Goal: Communication & Community: Answer question/provide support

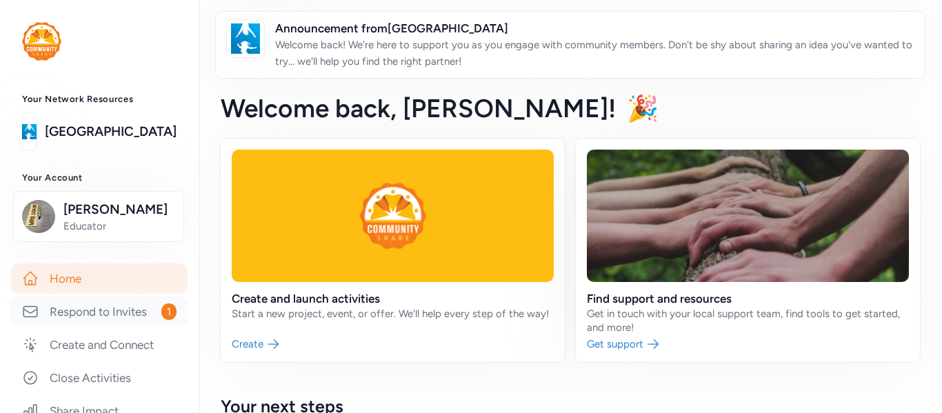
click at [161, 303] on link "Respond to Invites 1" at bounding box center [99, 312] width 177 height 30
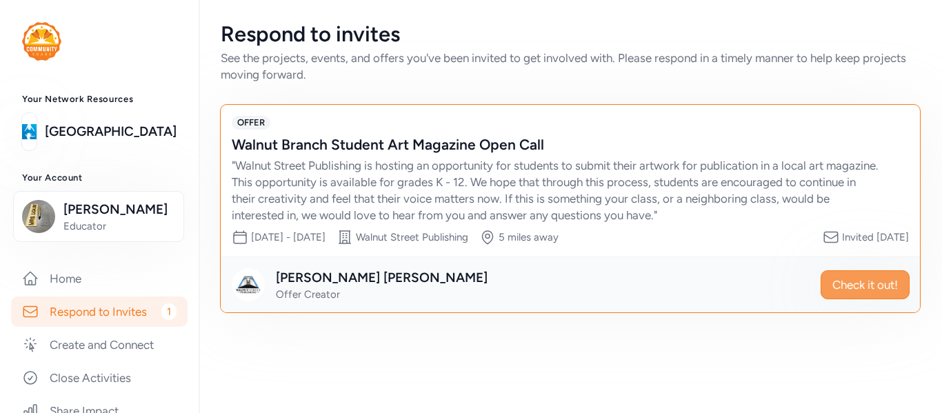
click at [852, 281] on span "Check it out!" at bounding box center [866, 285] width 66 height 17
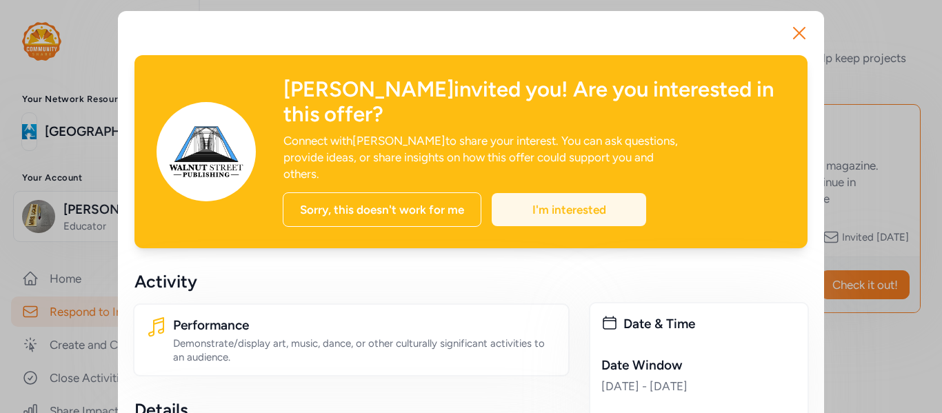
click at [528, 193] on div "I'm interested" at bounding box center [569, 209] width 155 height 33
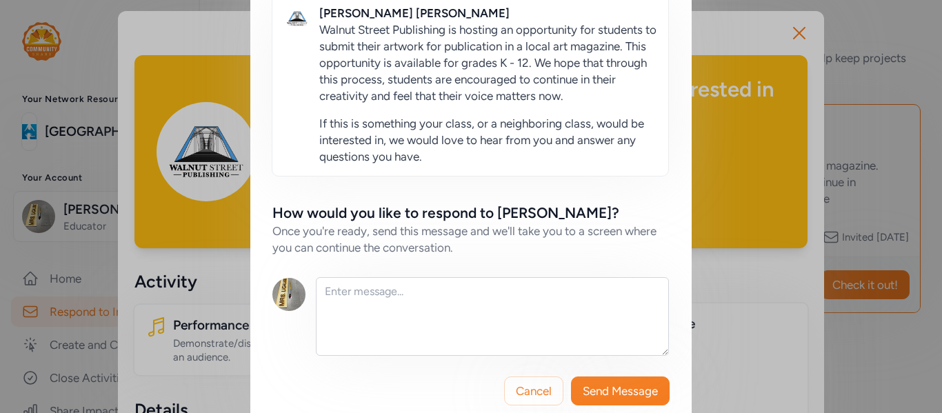
scroll to position [210, 0]
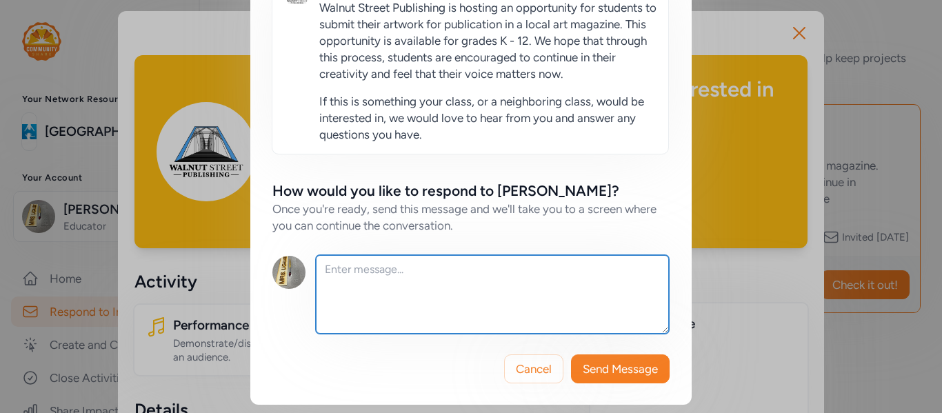
click at [588, 311] on textarea at bounding box center [492, 294] width 353 height 79
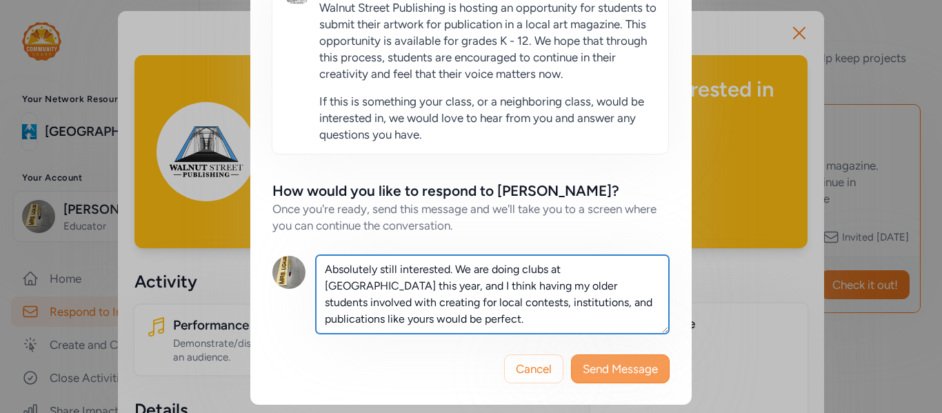
type textarea "Absolutely still interested. We are doing clubs at [GEOGRAPHIC_DATA] this year,…"
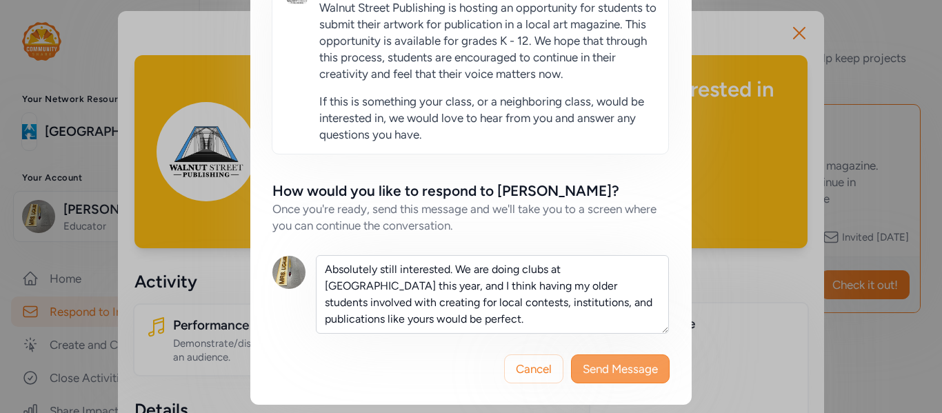
click at [604, 379] on button "Send Message" at bounding box center [620, 369] width 99 height 29
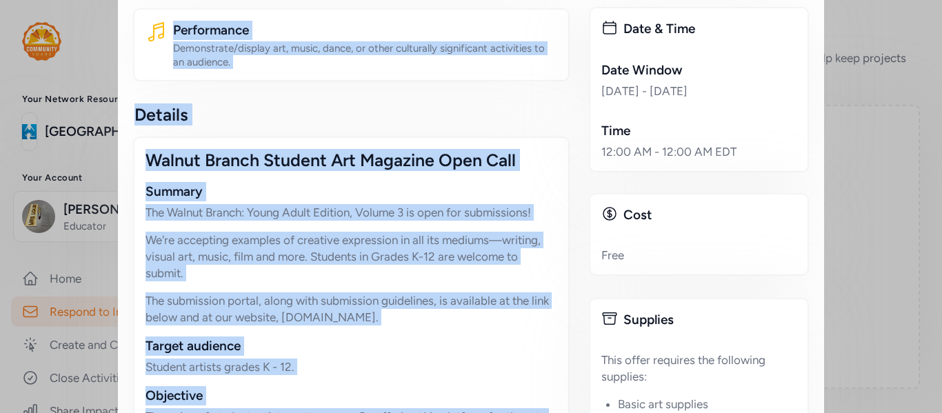
scroll to position [23, 0]
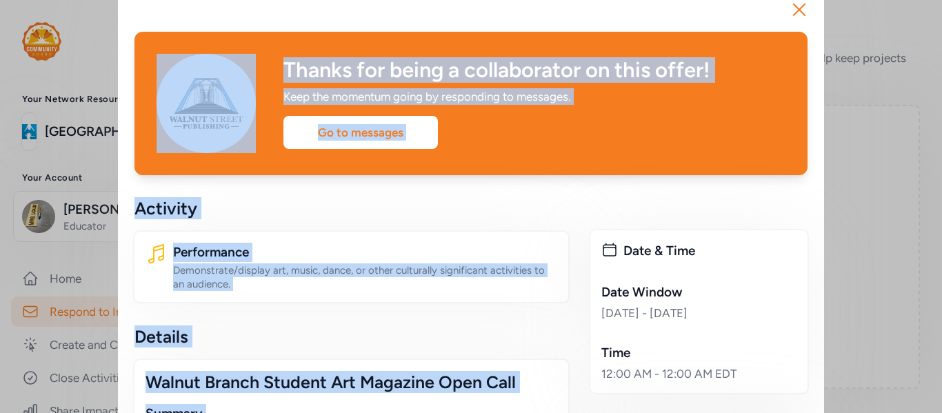
drag, startPoint x: 258, startPoint y: 361, endPoint x: 146, endPoint y: 78, distance: 304.1
copy div "Loremi dol sitam c adipiscingel se doei tempo! Inci utl etdolore magna al enima…"
click at [361, 148] on div "Go to messages" at bounding box center [361, 132] width 155 height 33
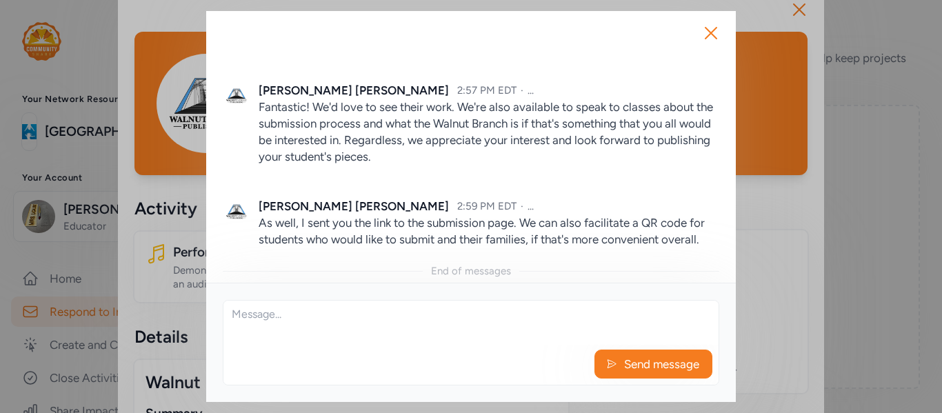
scroll to position [2327, 0]
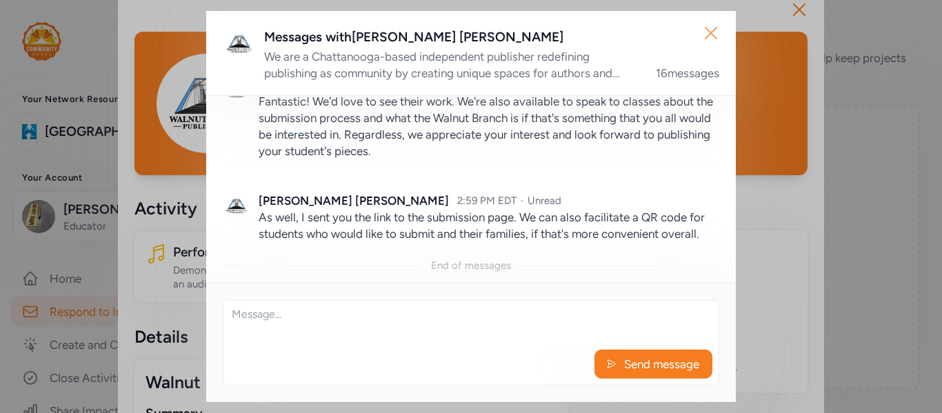
click at [713, 32] on icon "button" at bounding box center [711, 33] width 11 height 11
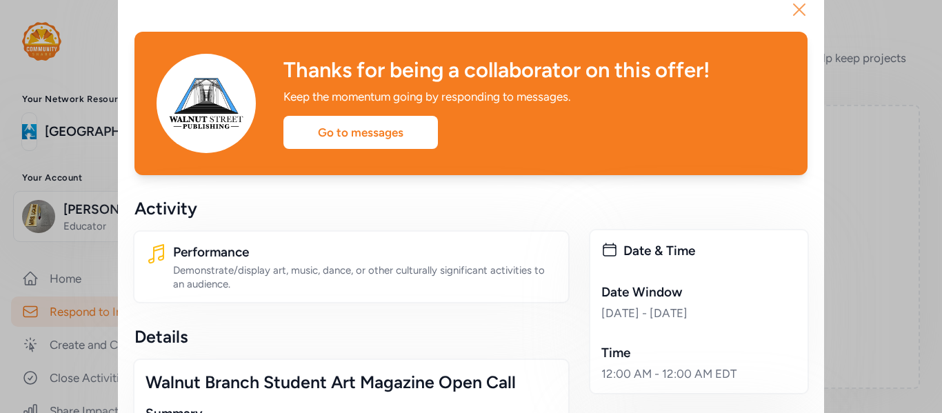
click at [788, 6] on icon "button" at bounding box center [799, 10] width 22 height 22
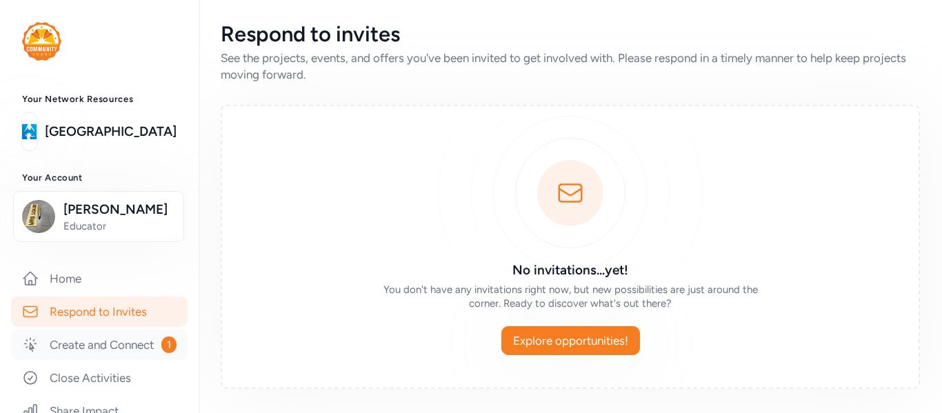
click at [101, 357] on link "Create and Connect 1" at bounding box center [99, 345] width 177 height 30
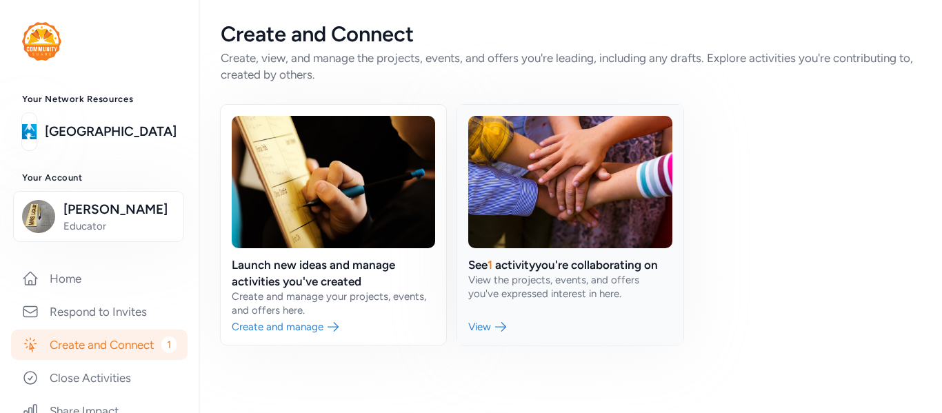
click at [517, 273] on link at bounding box center [570, 225] width 226 height 240
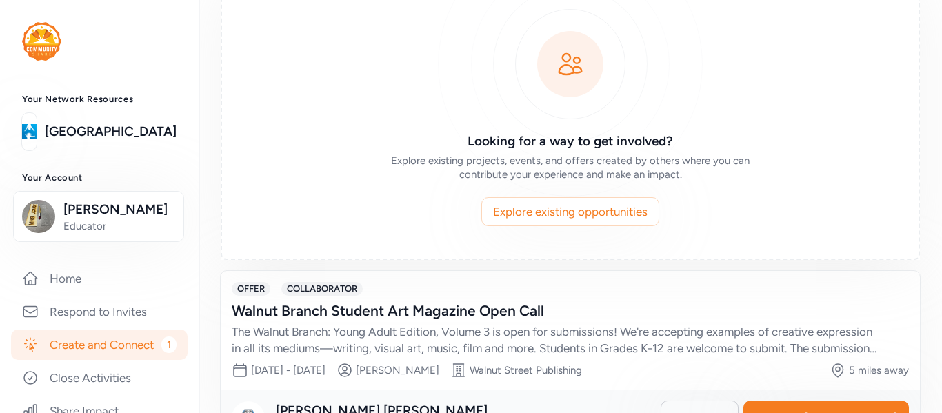
scroll to position [167, 0]
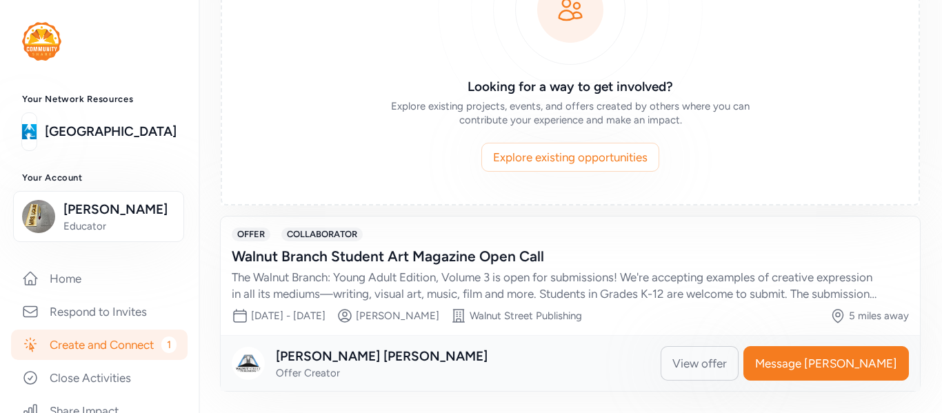
click at [727, 359] on span "View offer" at bounding box center [700, 363] width 54 height 17
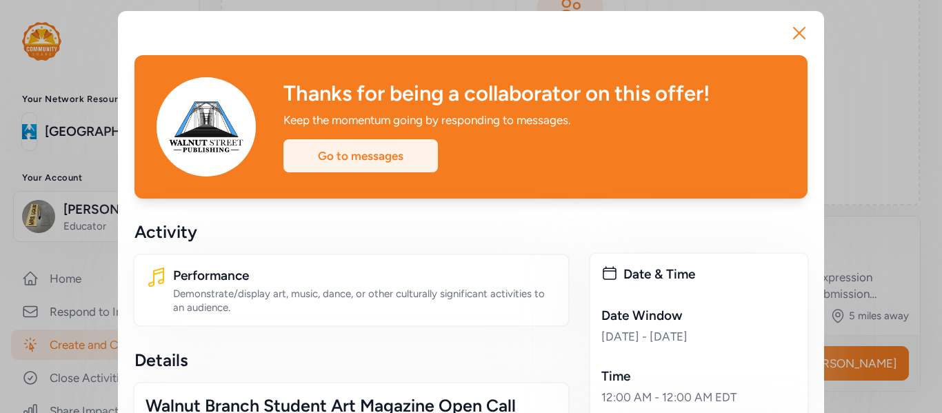
click at [355, 157] on div "Go to messages" at bounding box center [361, 155] width 155 height 33
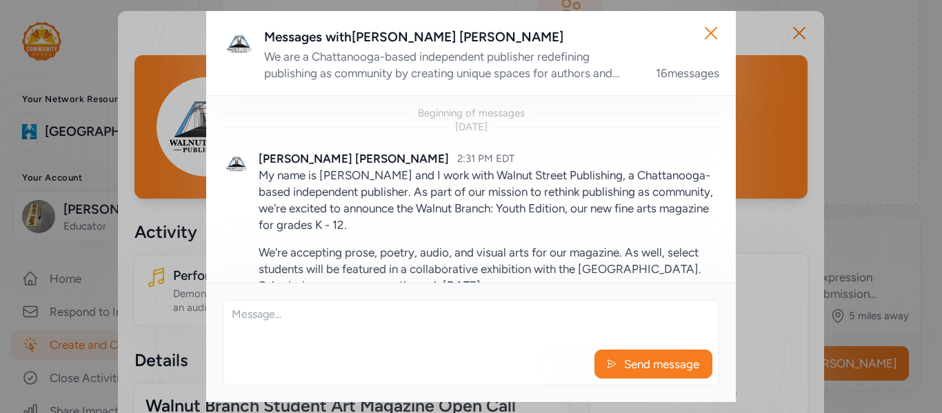
scroll to position [2369, 0]
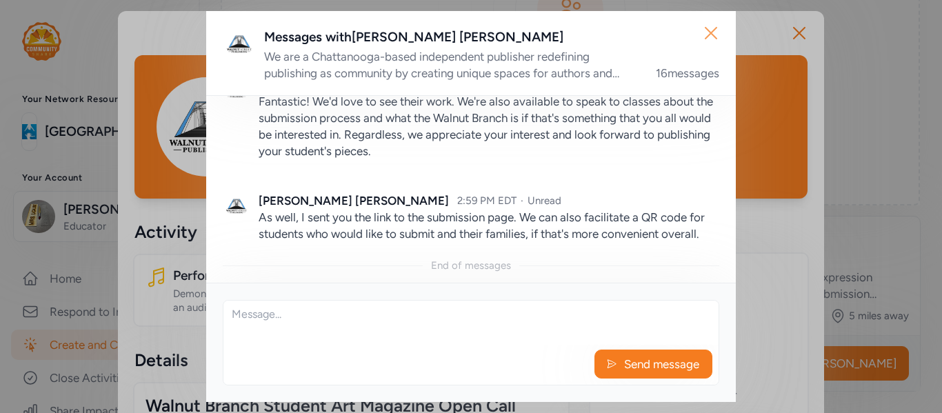
click at [718, 34] on icon "button" at bounding box center [711, 33] width 22 height 22
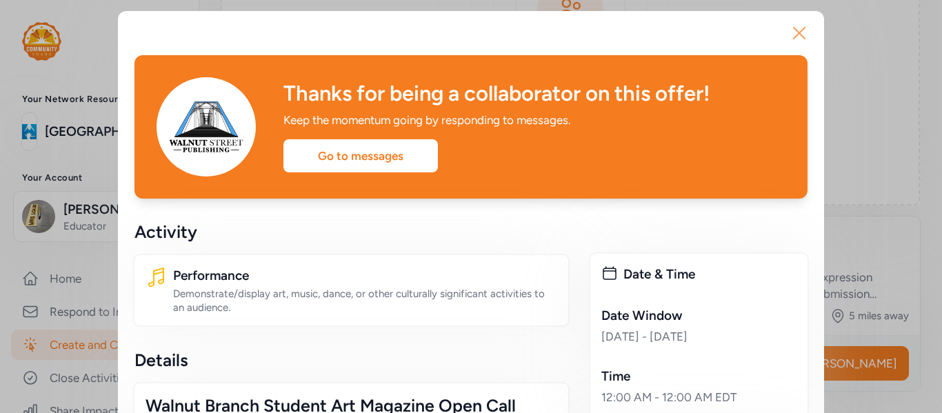
click at [798, 41] on icon "button" at bounding box center [799, 33] width 22 height 22
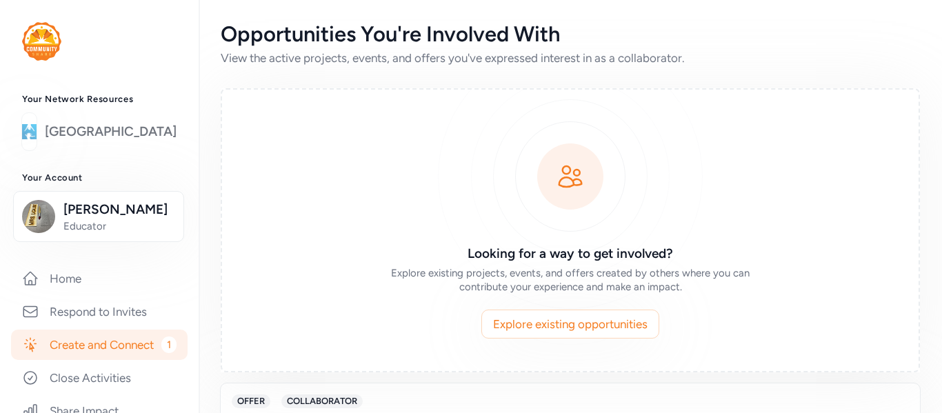
click at [37, 150] on div at bounding box center [29, 131] width 16 height 39
